Goal: Information Seeking & Learning: Check status

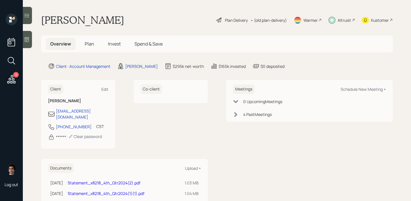
click at [117, 46] on span "Invest" at bounding box center [114, 44] width 13 height 6
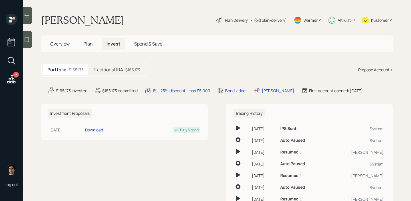
click at [126, 72] on div "$165,173" at bounding box center [132, 70] width 15 height 6
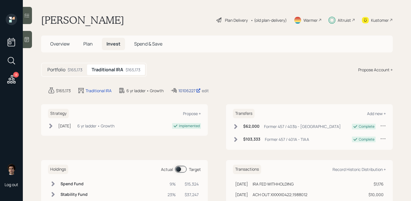
click at [187, 89] on div "10106227" at bounding box center [190, 90] width 22 height 6
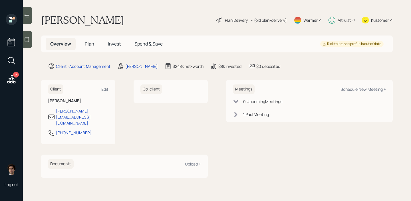
click at [109, 45] on span "Invest" at bounding box center [114, 44] width 13 height 6
